Goal: Task Accomplishment & Management: Manage account settings

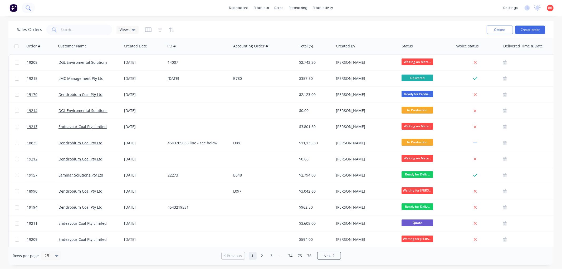
click at [27, 9] on icon at bounding box center [28, 7] width 5 height 5
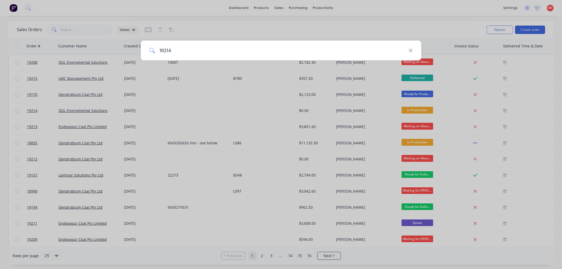
click at [184, 51] on input "19214" at bounding box center [282, 51] width 254 height 20
type input "19214"
drag, startPoint x: 68, startPoint y: 24, endPoint x: 62, endPoint y: 12, distance: 14.0
click at [68, 24] on div "19214" at bounding box center [281, 134] width 562 height 269
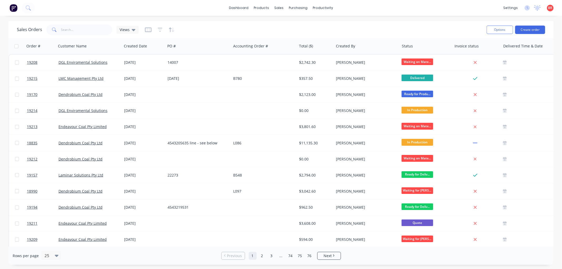
click at [52, 4] on div "dashboard products sales purchasing productivity dashboard products Product Cat…" at bounding box center [281, 8] width 562 height 16
click at [30, 7] on icon at bounding box center [28, 7] width 5 height 5
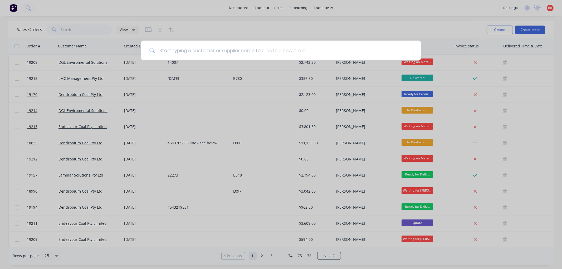
click at [253, 29] on div at bounding box center [281, 134] width 562 height 269
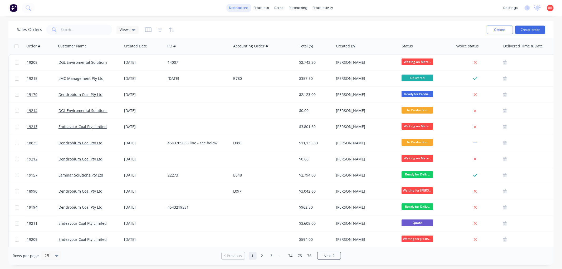
click at [242, 9] on link "dashboard" at bounding box center [238, 8] width 25 height 8
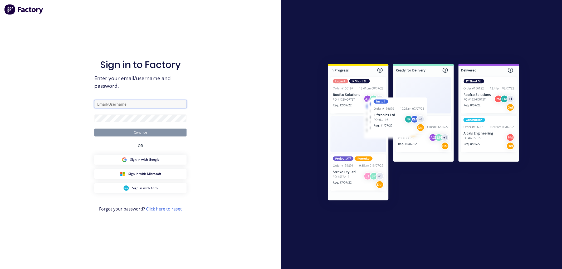
type input "[PERSON_NAME][EMAIL_ADDRESS][PERSON_NAME][DOMAIN_NAME]"
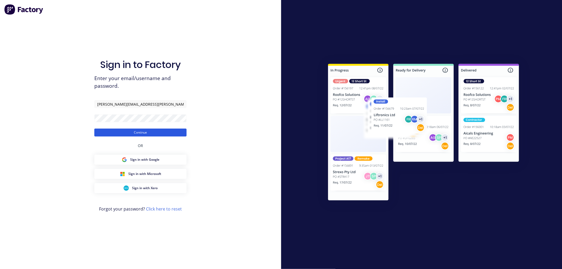
click at [118, 130] on button "Continue" at bounding box center [140, 133] width 92 height 8
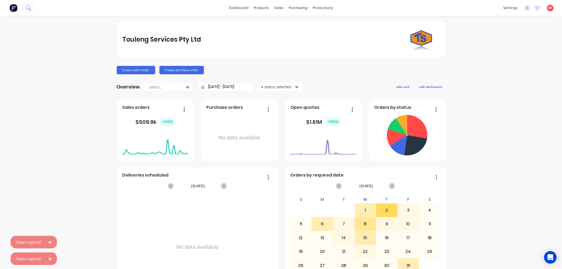
click at [30, 7] on icon at bounding box center [28, 7] width 5 height 5
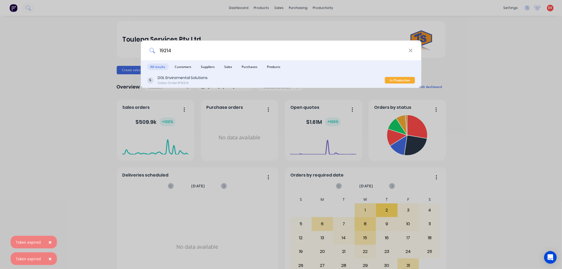
type input "19214"
click at [213, 82] on div "DGL Enviromental Solutions Sales Order #19214" at bounding box center [266, 80] width 238 height 10
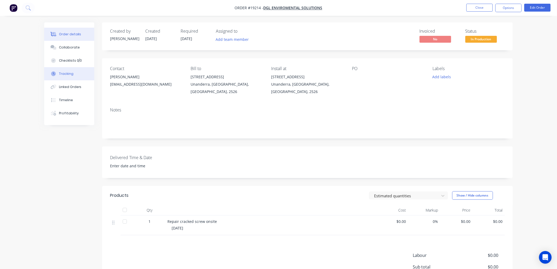
click at [65, 74] on div "Tracking" at bounding box center [66, 73] width 14 height 5
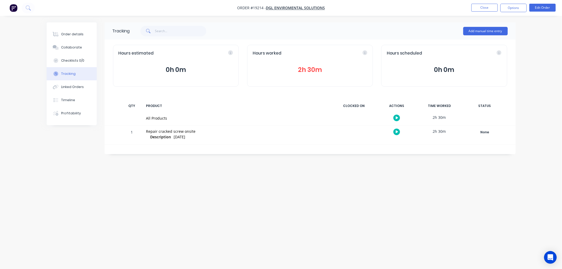
click at [305, 67] on button "2h 30m" at bounding box center [310, 70] width 115 height 10
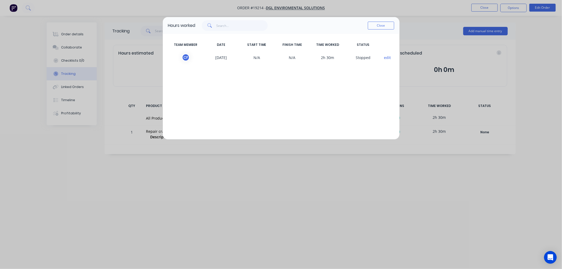
click at [372, 28] on button "Close" at bounding box center [381, 26] width 26 height 8
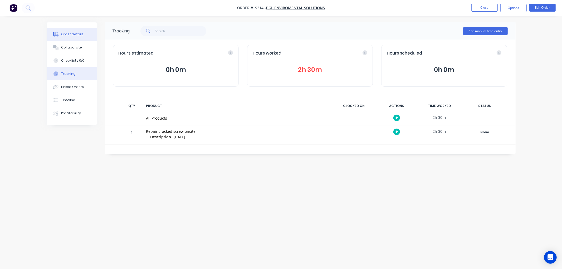
click at [77, 33] on div "Order details" at bounding box center [72, 34] width 22 height 5
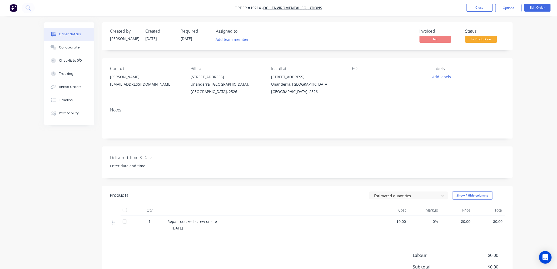
click at [479, 40] on span "In Production" at bounding box center [482, 39] width 32 height 7
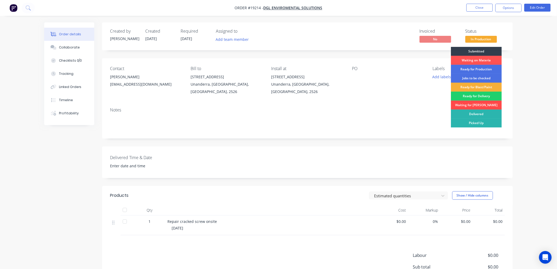
click at [467, 103] on div "Waiting for [PERSON_NAME]" at bounding box center [476, 105] width 51 height 9
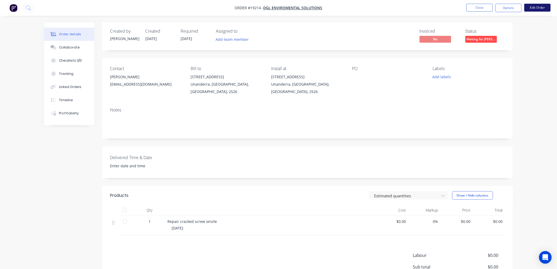
click at [538, 9] on button "Edit Order" at bounding box center [538, 8] width 26 height 8
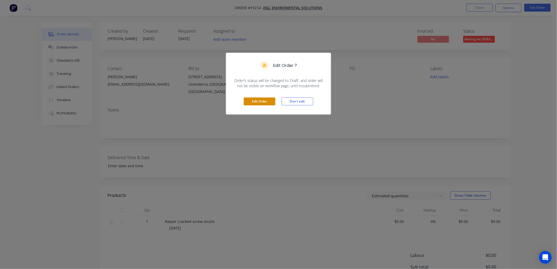
click at [255, 102] on button "Edit Order" at bounding box center [260, 101] width 32 height 8
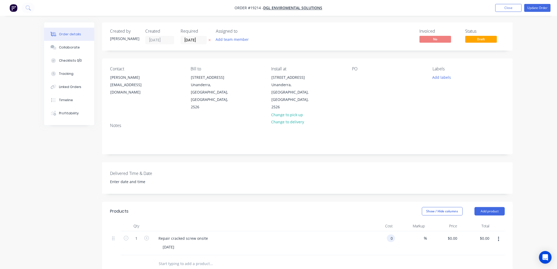
click at [388, 234] on div "0 0" at bounding box center [391, 238] width 8 height 8
click at [392, 234] on input "0" at bounding box center [389, 238] width 12 height 8
type input "$670.00"
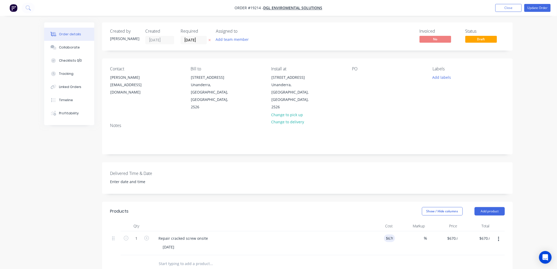
click at [540, 122] on div "Order details Collaborate Checklists 0/0 Tracking Linked Orders Timeline Profit…" at bounding box center [278, 203] width 557 height 407
click at [528, 10] on button "Update Order" at bounding box center [538, 8] width 26 height 8
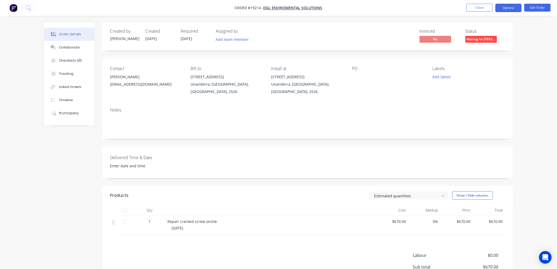
click at [509, 8] on button "Options" at bounding box center [509, 8] width 26 height 8
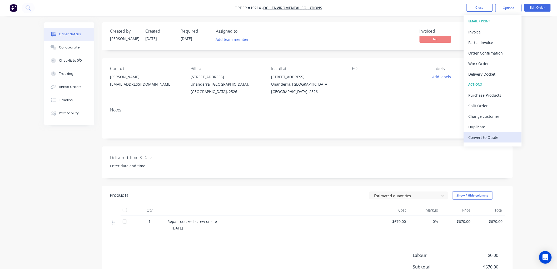
click at [482, 134] on div "Convert to Quote" at bounding box center [493, 138] width 48 height 8
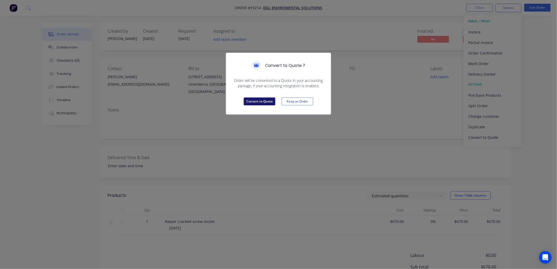
click at [257, 101] on button "Convert to Quote" at bounding box center [260, 101] width 32 height 8
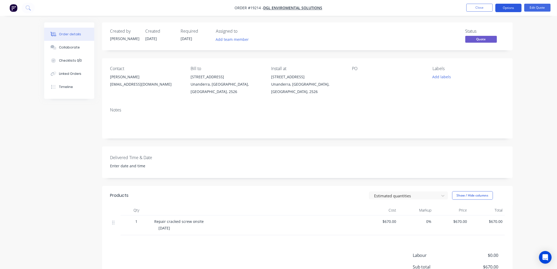
click at [501, 8] on button "Options" at bounding box center [509, 8] width 26 height 8
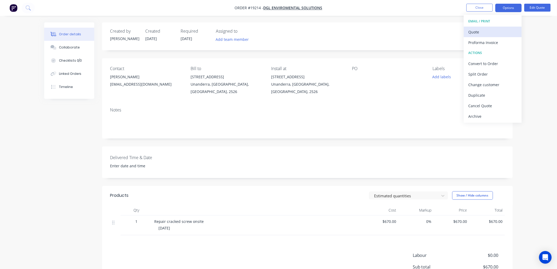
click at [483, 30] on div "Quote" at bounding box center [493, 32] width 48 height 8
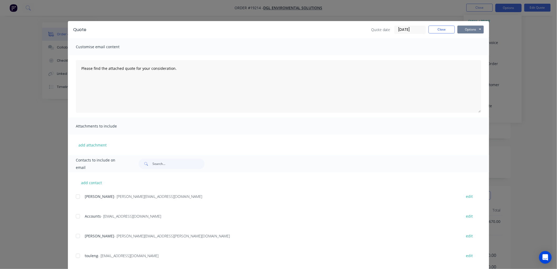
click at [471, 32] on button "Options" at bounding box center [471, 30] width 26 height 8
click at [470, 46] on button "Print" at bounding box center [475, 47] width 34 height 9
click at [433, 32] on button "Close" at bounding box center [442, 30] width 26 height 8
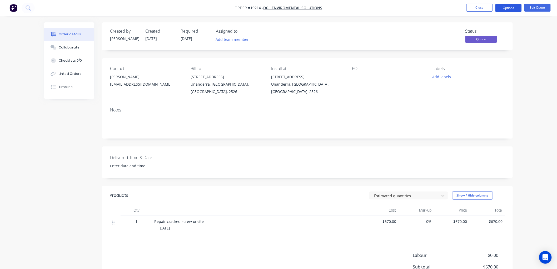
click at [499, 8] on button "Options" at bounding box center [509, 8] width 26 height 8
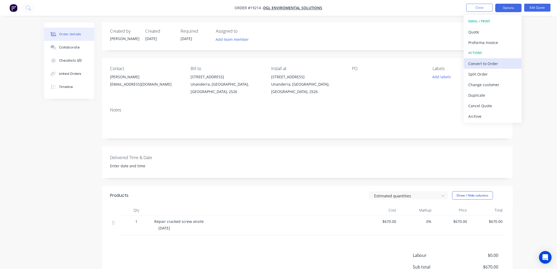
click at [480, 64] on div "Convert to Order" at bounding box center [493, 64] width 48 height 8
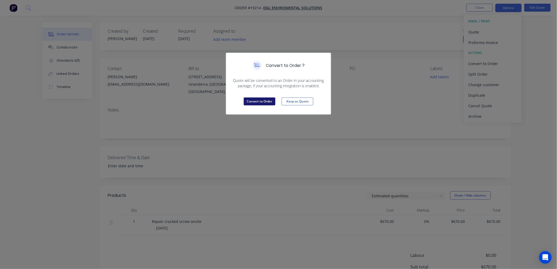
click at [259, 102] on button "Convert to Order" at bounding box center [260, 101] width 32 height 8
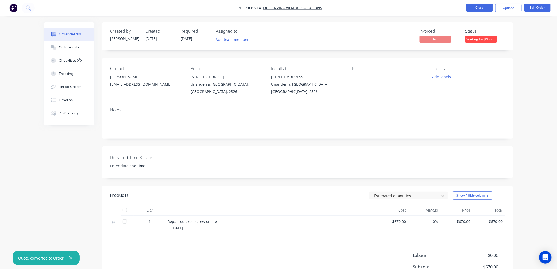
click at [485, 8] on button "Close" at bounding box center [480, 8] width 26 height 8
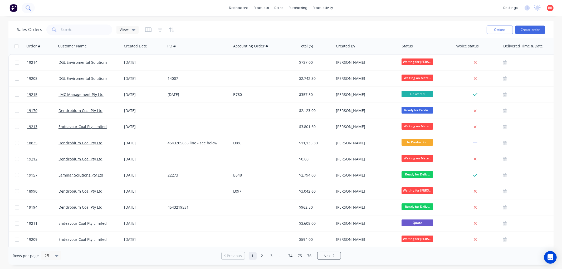
click at [27, 7] on icon at bounding box center [28, 7] width 5 height 5
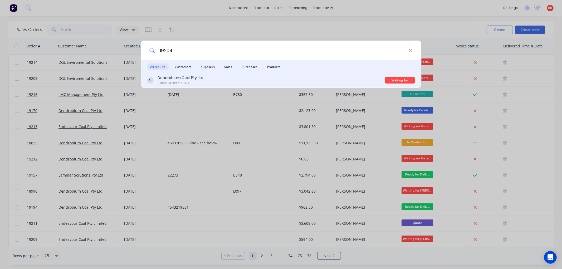
type input "19204"
click at [223, 80] on div "Dendrobium Coal Pty Ltd Sales Order #19204" at bounding box center [266, 80] width 238 height 10
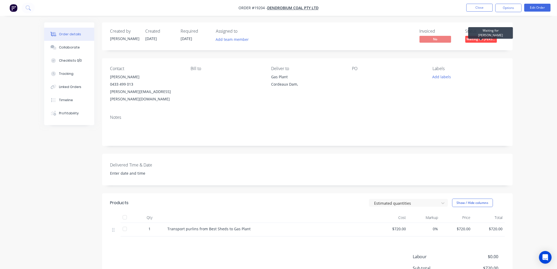
click at [479, 40] on span "Waiting for [PERSON_NAME]" at bounding box center [482, 39] width 32 height 7
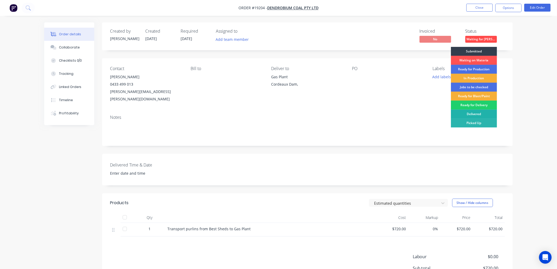
click at [472, 112] on div "Delivered" at bounding box center [474, 114] width 46 height 9
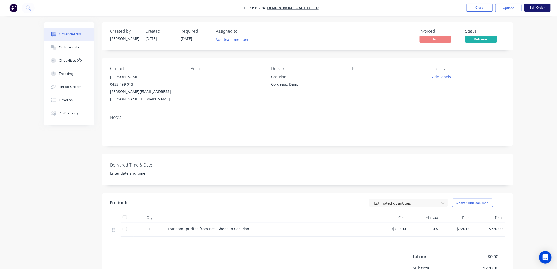
click at [530, 8] on button "Edit Order" at bounding box center [538, 8] width 26 height 8
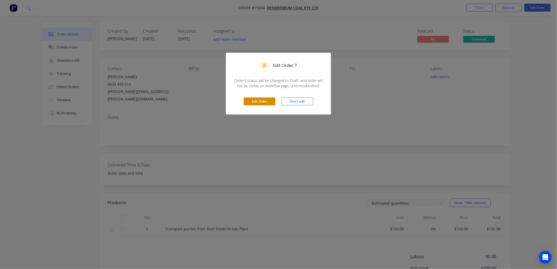
click at [268, 99] on button "Edit Order" at bounding box center [260, 101] width 32 height 8
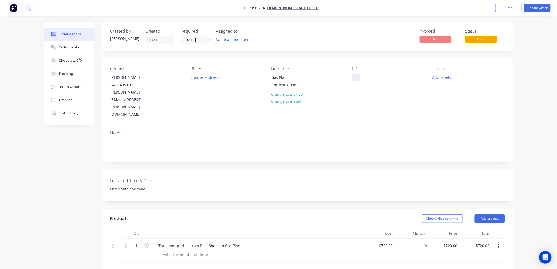
click at [356, 75] on div at bounding box center [356, 77] width 8 height 8
click at [533, 7] on button "Update Order" at bounding box center [538, 8] width 26 height 8
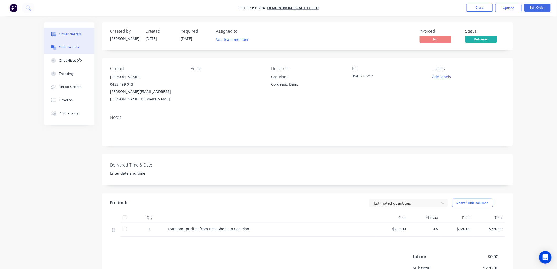
click at [74, 48] on div "Collaborate" at bounding box center [69, 47] width 21 height 5
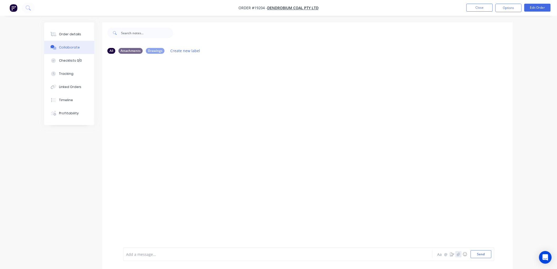
click at [457, 253] on icon "button" at bounding box center [458, 254] width 3 height 4
click at [473, 256] on button "Send" at bounding box center [481, 254] width 21 height 8
click at [72, 33] on div "Order details" at bounding box center [70, 34] width 22 height 5
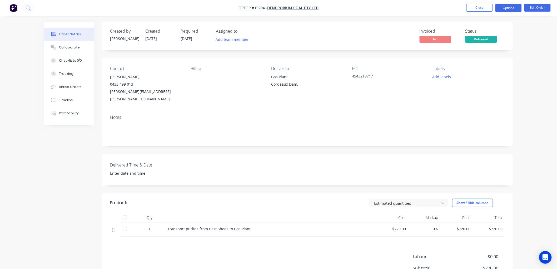
click at [507, 8] on button "Options" at bounding box center [509, 8] width 26 height 8
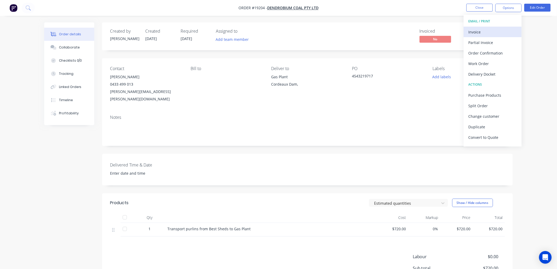
click at [480, 35] on div "Invoice" at bounding box center [493, 32] width 48 height 8
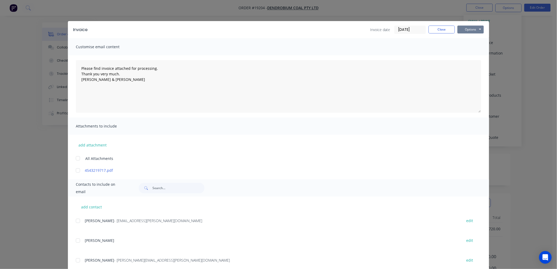
click at [471, 28] on button "Options" at bounding box center [471, 30] width 26 height 8
click at [476, 46] on button "Print" at bounding box center [475, 47] width 34 height 9
click at [438, 29] on button "Close" at bounding box center [442, 30] width 26 height 8
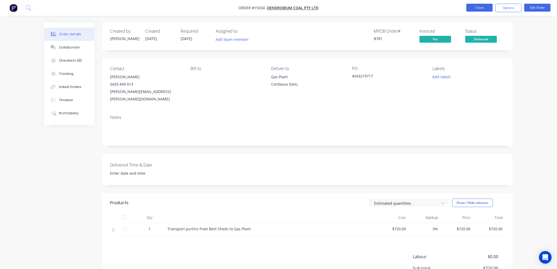
click at [479, 8] on button "Close" at bounding box center [480, 8] width 26 height 8
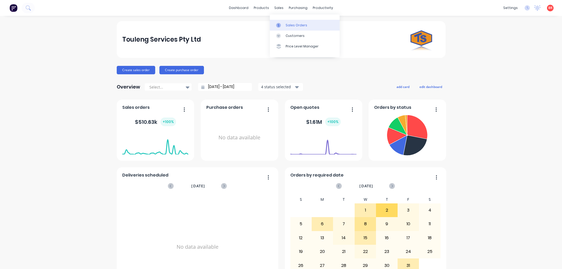
click at [289, 23] on div "Sales Orders" at bounding box center [296, 25] width 22 height 5
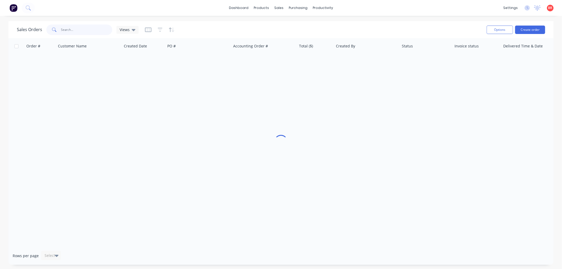
click at [83, 27] on input "text" at bounding box center [86, 29] width 51 height 11
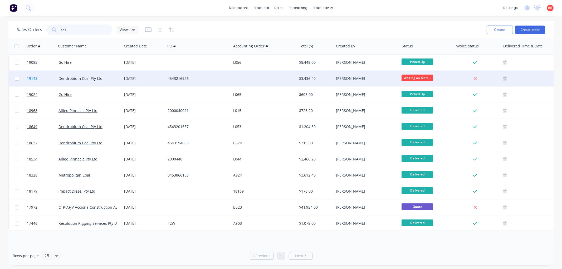
type input "shs"
click at [31, 77] on span "19143" at bounding box center [32, 78] width 11 height 5
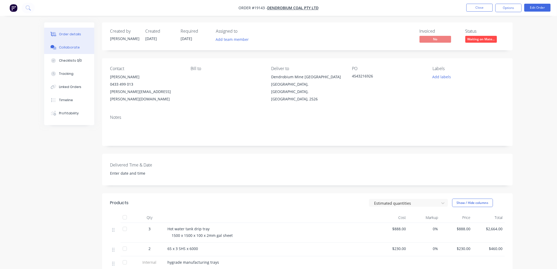
click at [73, 48] on div "Collaborate" at bounding box center [69, 47] width 21 height 5
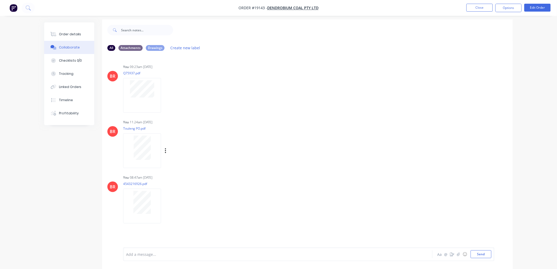
scroll to position [8, 0]
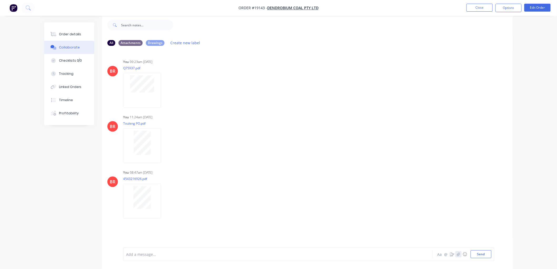
click at [458, 255] on icon "button" at bounding box center [458, 254] width 3 height 4
click at [473, 254] on button "Send" at bounding box center [481, 254] width 21 height 8
click at [67, 33] on div "Order details" at bounding box center [70, 34] width 22 height 5
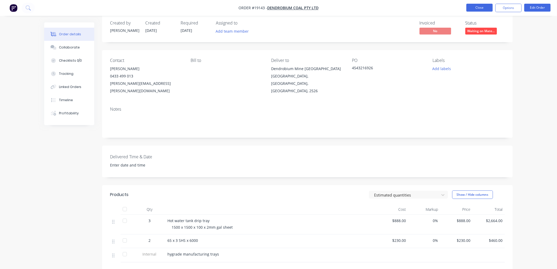
click at [478, 7] on button "Close" at bounding box center [480, 8] width 26 height 8
